Goal: Navigation & Orientation: Find specific page/section

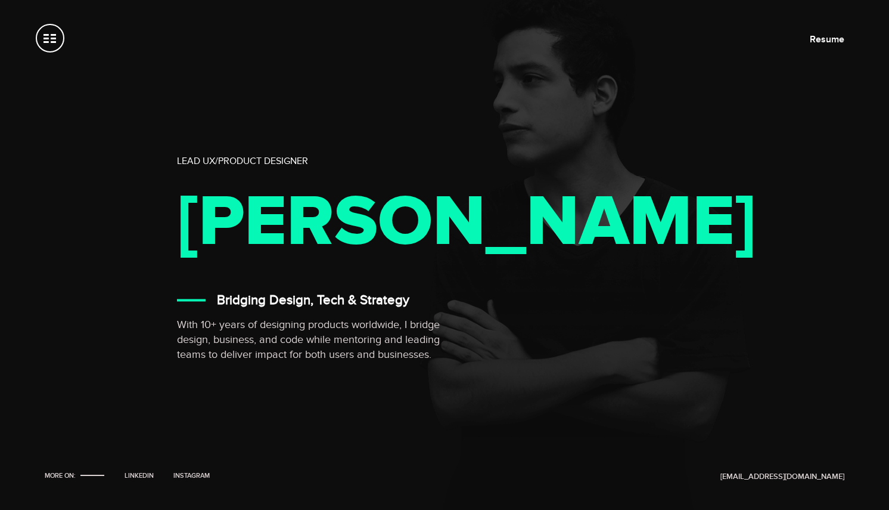
click at [56, 43] on span at bounding box center [50, 38] width 29 height 29
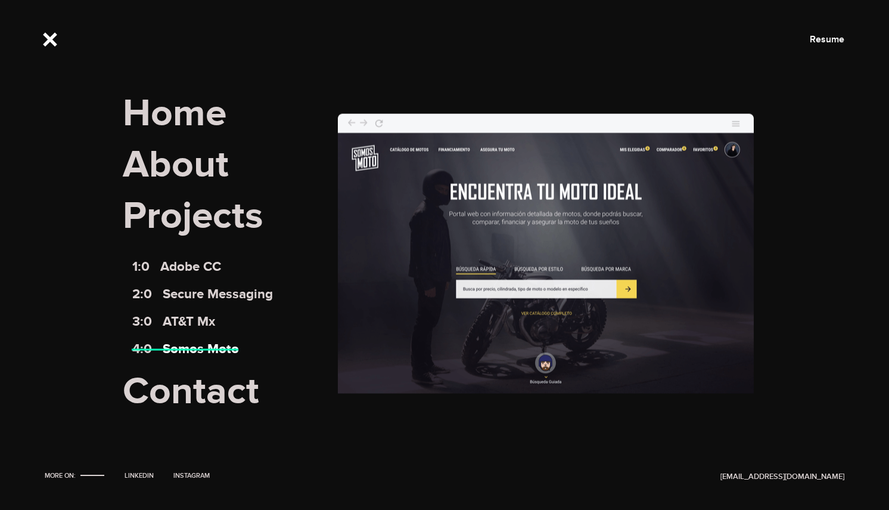
click at [196, 347] on link "4:0 Somos Moto" at bounding box center [185, 349] width 107 height 16
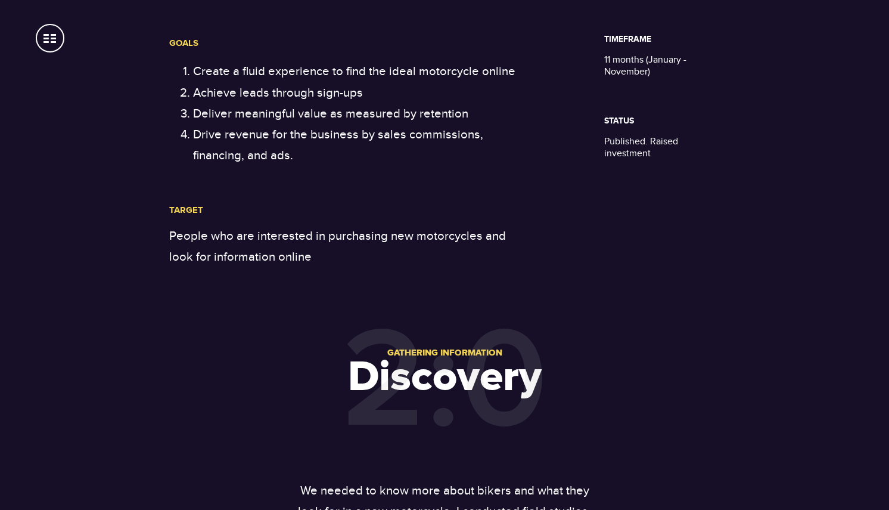
scroll to position [622, 0]
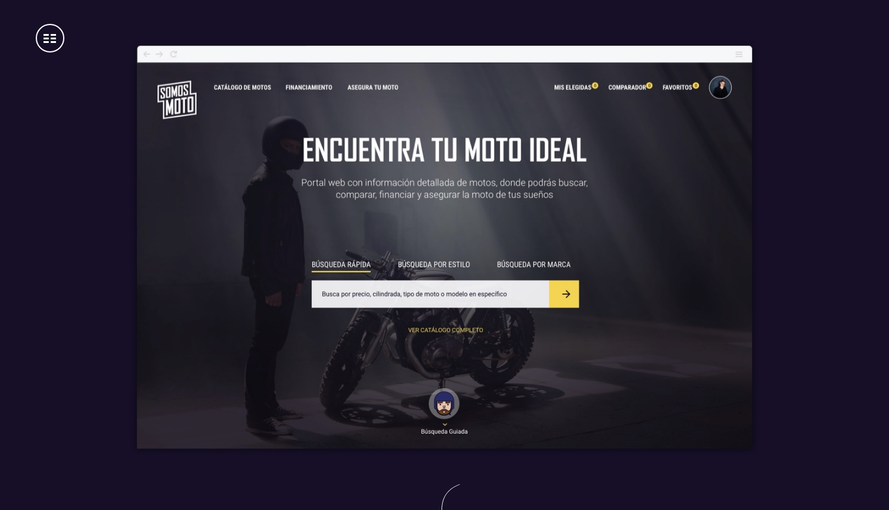
click at [232, 469] on div at bounding box center [444, 249] width 629 height 498
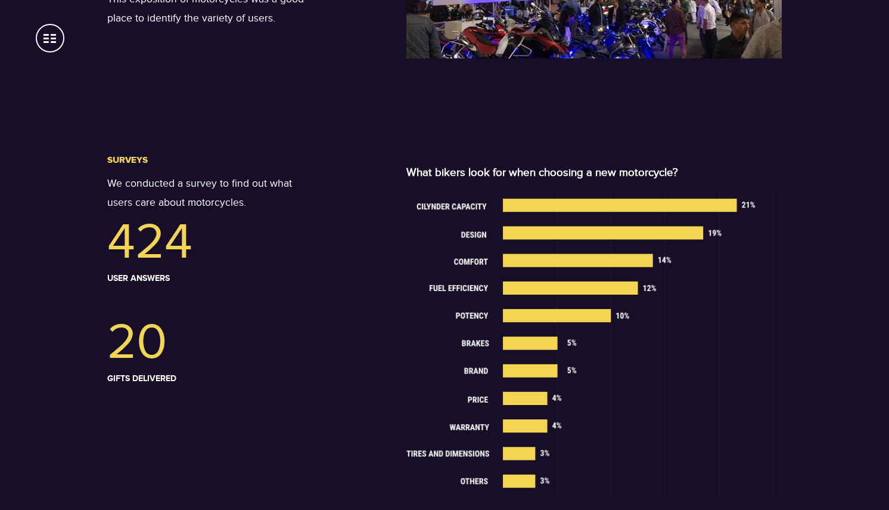
scroll to position [1928, 0]
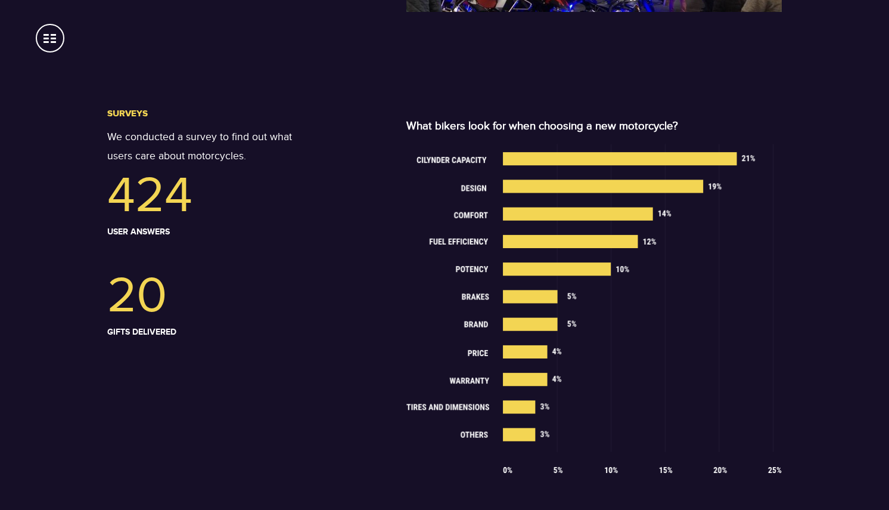
click at [58, 33] on span at bounding box center [50, 38] width 29 height 29
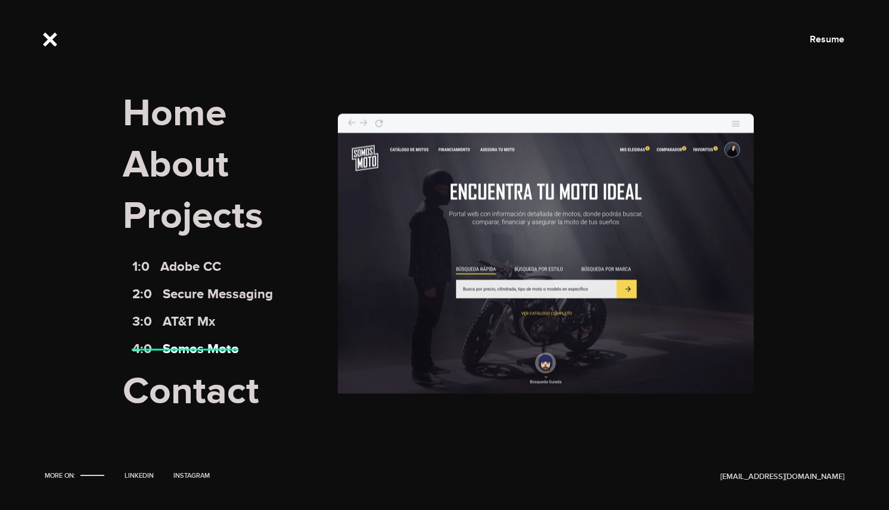
click at [200, 341] on link "4:0 Somos Moto" at bounding box center [185, 349] width 107 height 16
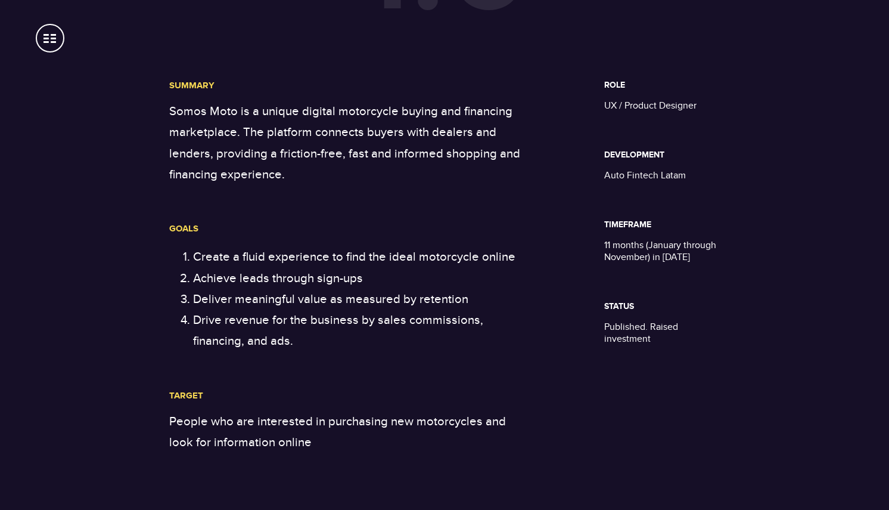
scroll to position [649, 0]
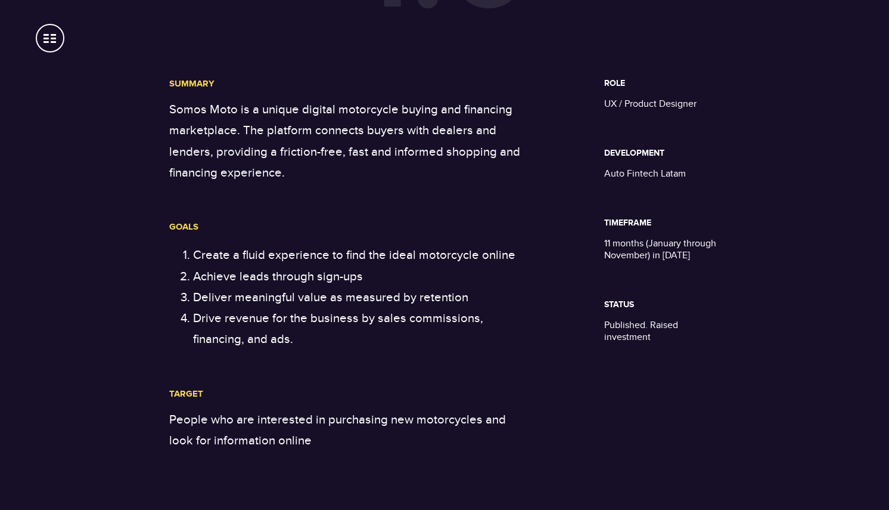
click at [48, 52] on div "1:0 Overview Somos Moto Summary Somos Moto is a unique digital motorcycle buyin…" at bounding box center [444, 149] width 889 height 601
click at [51, 38] on span at bounding box center [50, 38] width 29 height 29
